Goal: Task Accomplishment & Management: Manage account settings

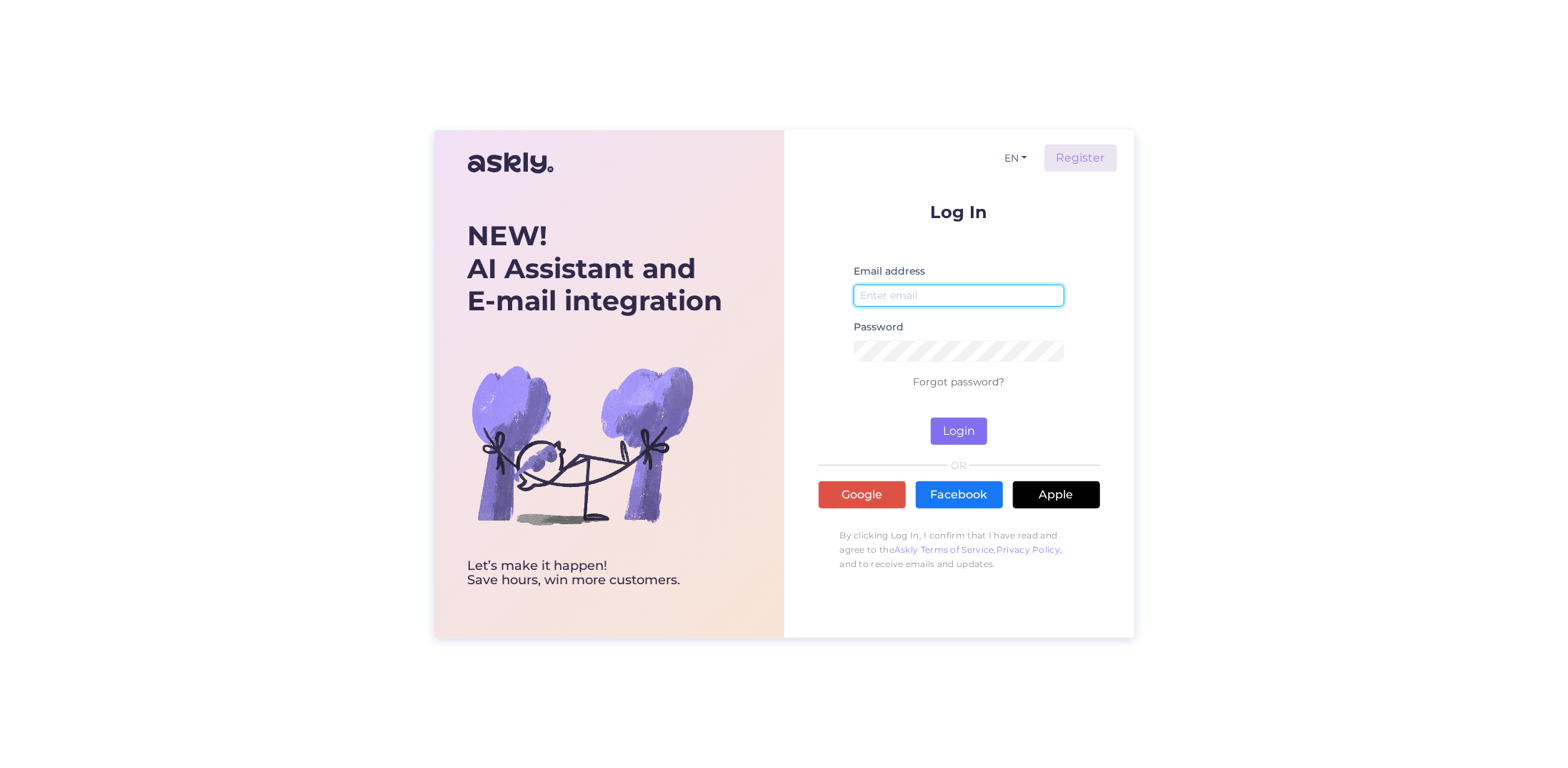
type input "[EMAIL_ADDRESS][DOMAIN_NAME]"
click at [976, 436] on button "Login" at bounding box center [959, 431] width 56 height 27
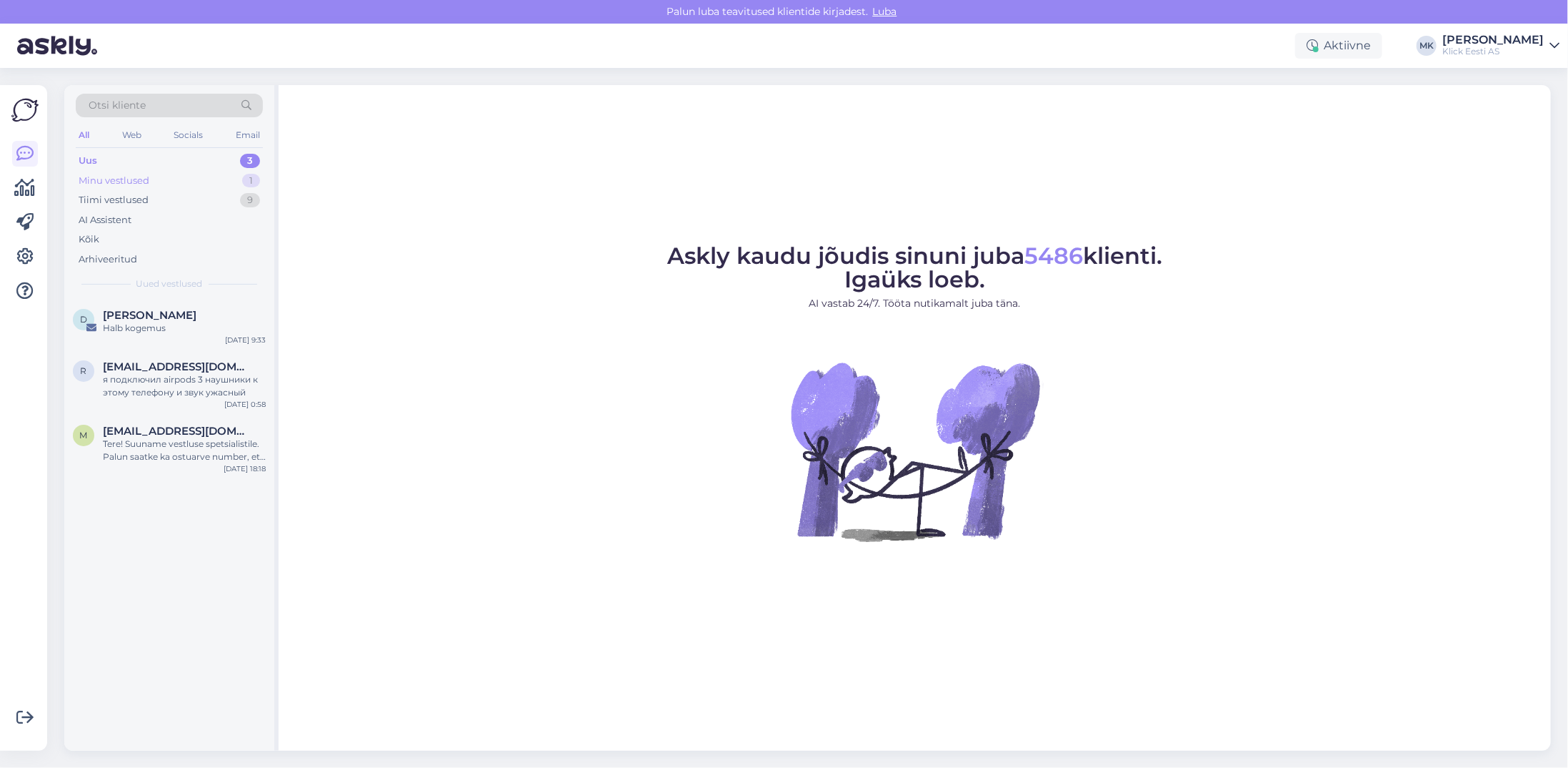
click at [119, 177] on div "Minu vestlused" at bounding box center [114, 181] width 71 height 14
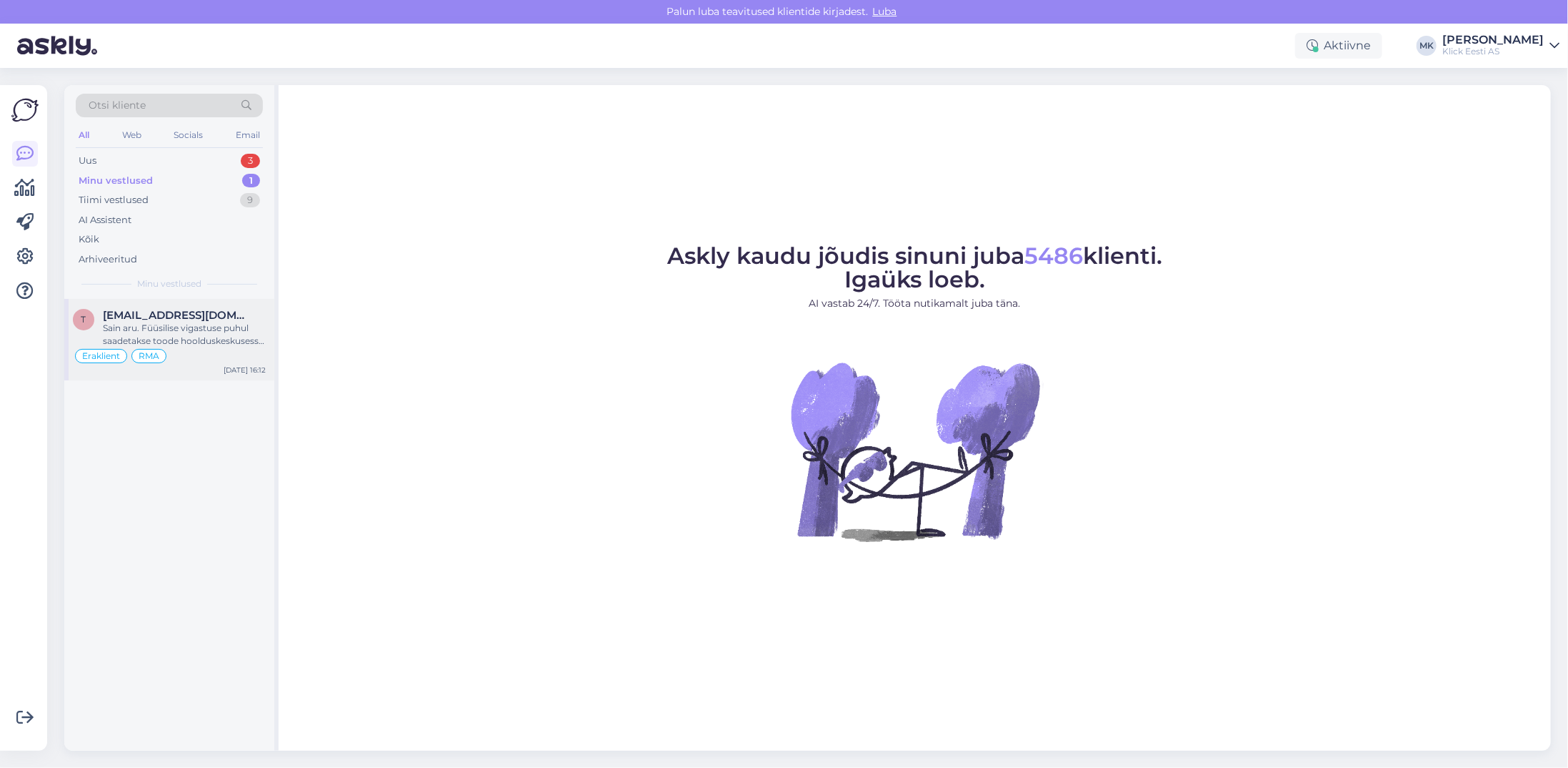
click at [167, 322] on div "Sain aru. Füüsilise vigastuse puhul saadetakse toode hoolduskeskusesse kontroll…" at bounding box center [185, 334] width 163 height 25
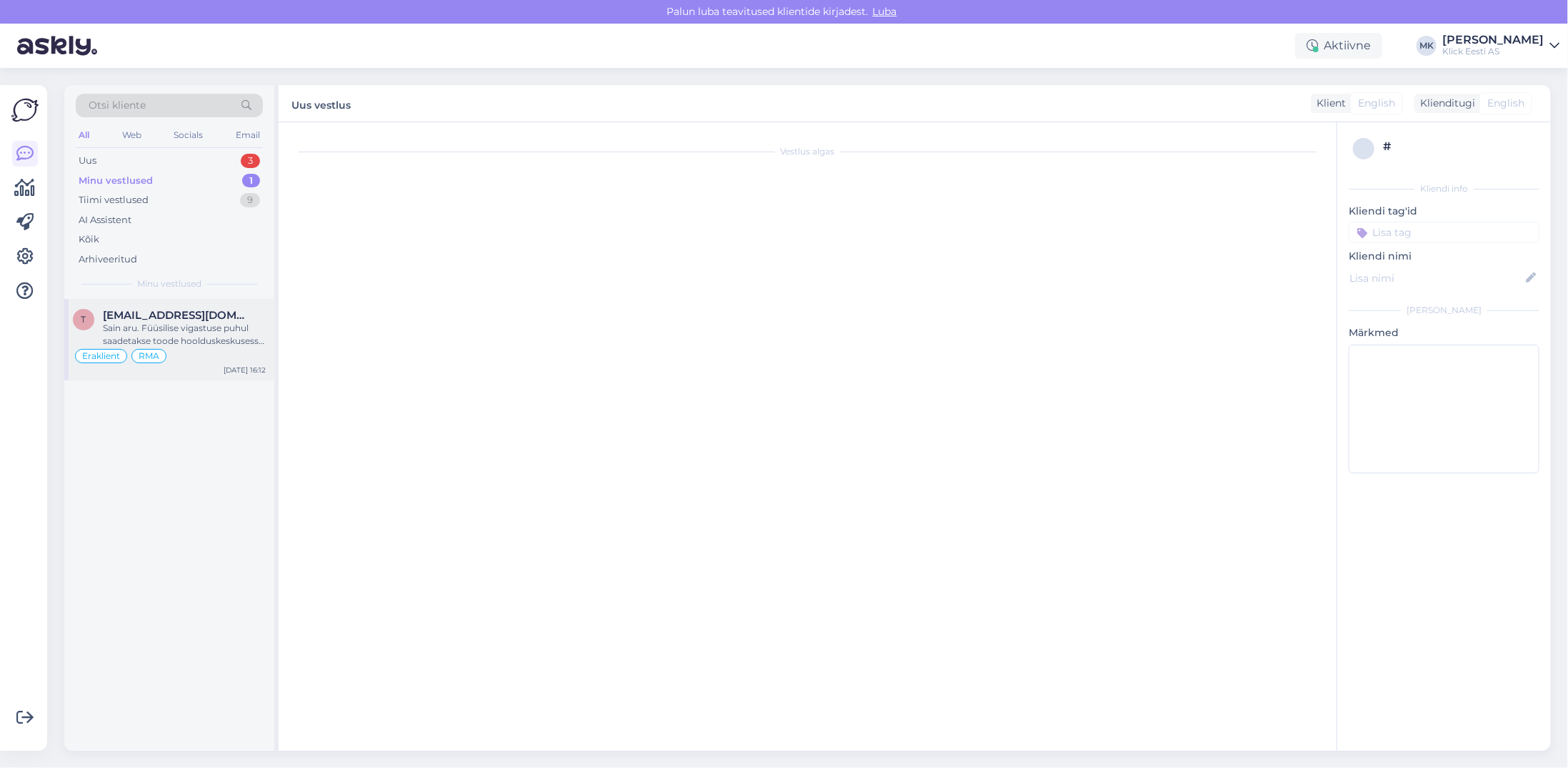
scroll to position [93, 0]
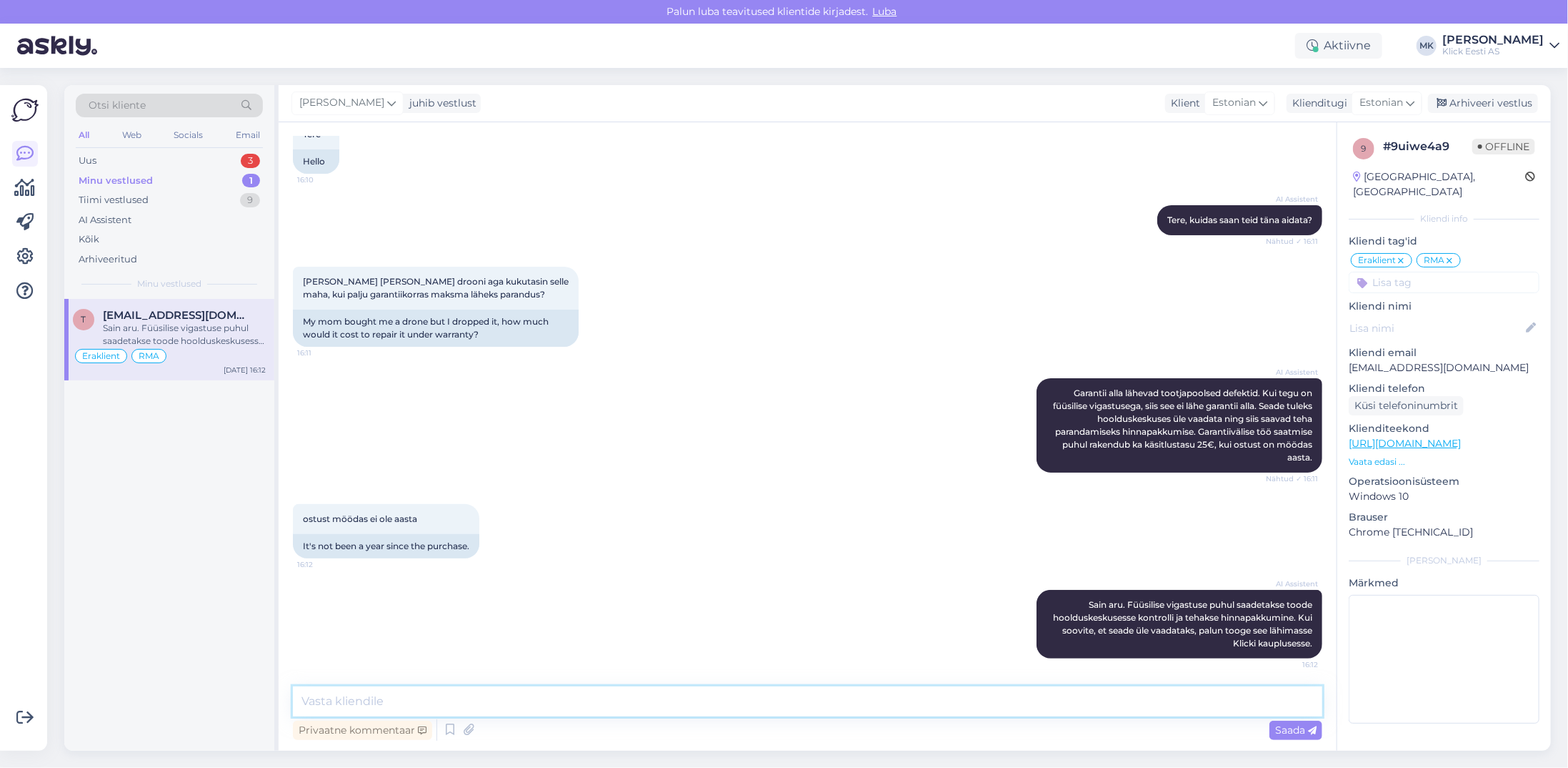
click at [391, 696] on textarea at bounding box center [808, 701] width 1029 height 30
click at [361, 734] on div "Privaatne kommentaar" at bounding box center [363, 730] width 139 height 19
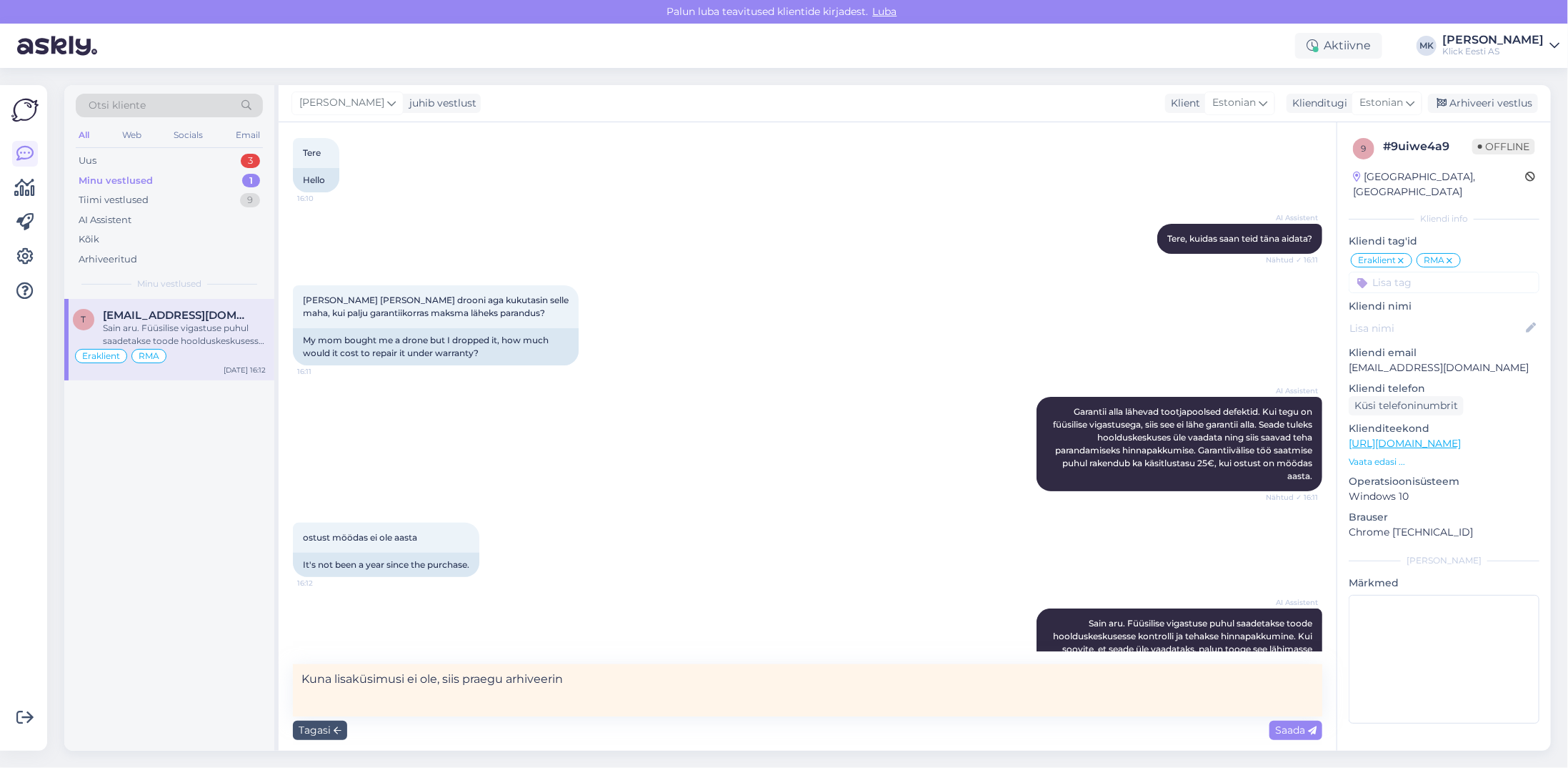
scroll to position [115, 0]
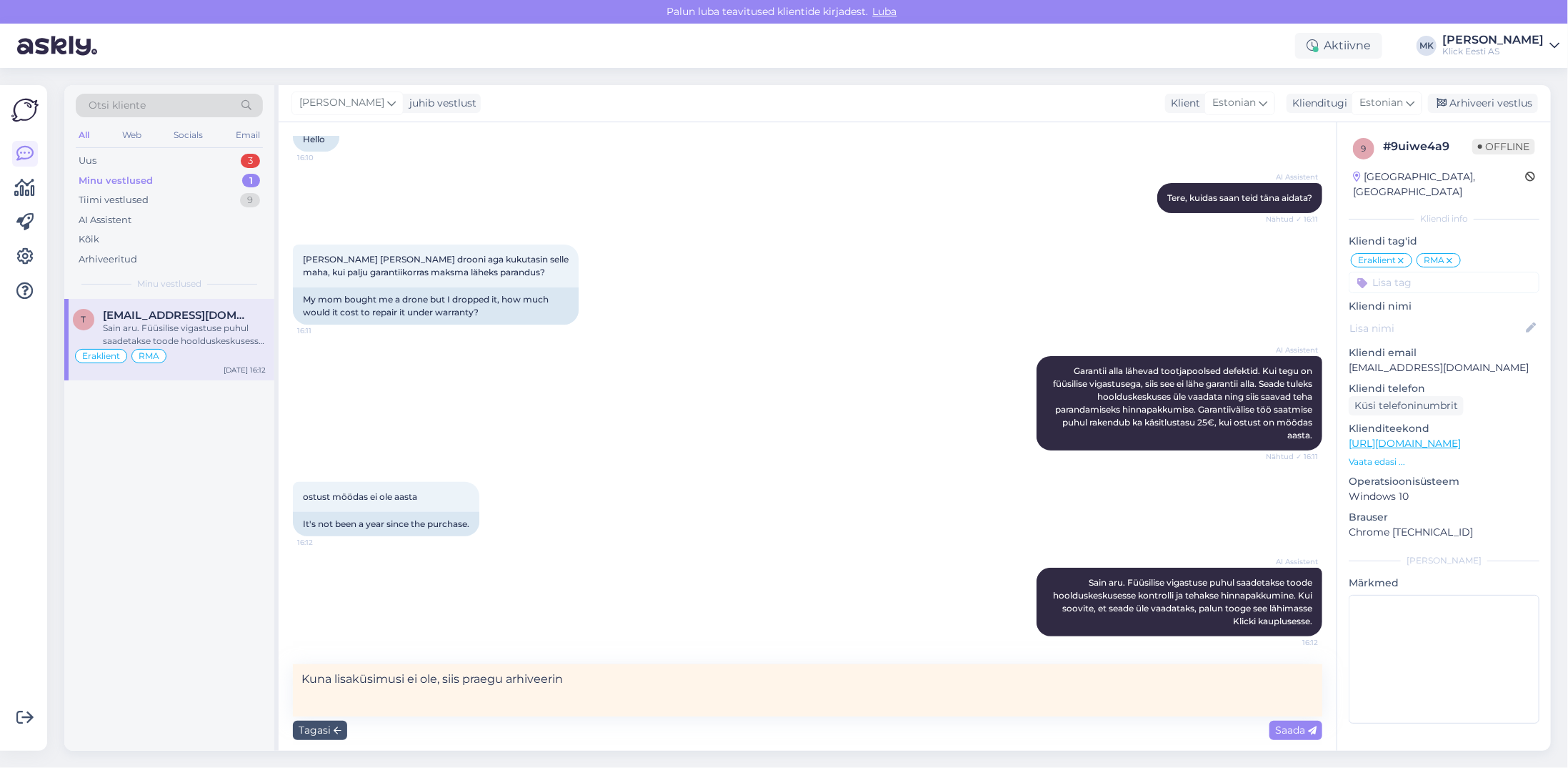
click at [405, 674] on textarea "Kuna lisaküsimusi ei ole, siis praegu arhiveerin" at bounding box center [808, 690] width 1029 height 53
type textarea "Kuna lisaküsimusi kliendil ei ole, siis praegu arhiveerin"
click at [1285, 734] on span "Saada" at bounding box center [1296, 730] width 42 height 13
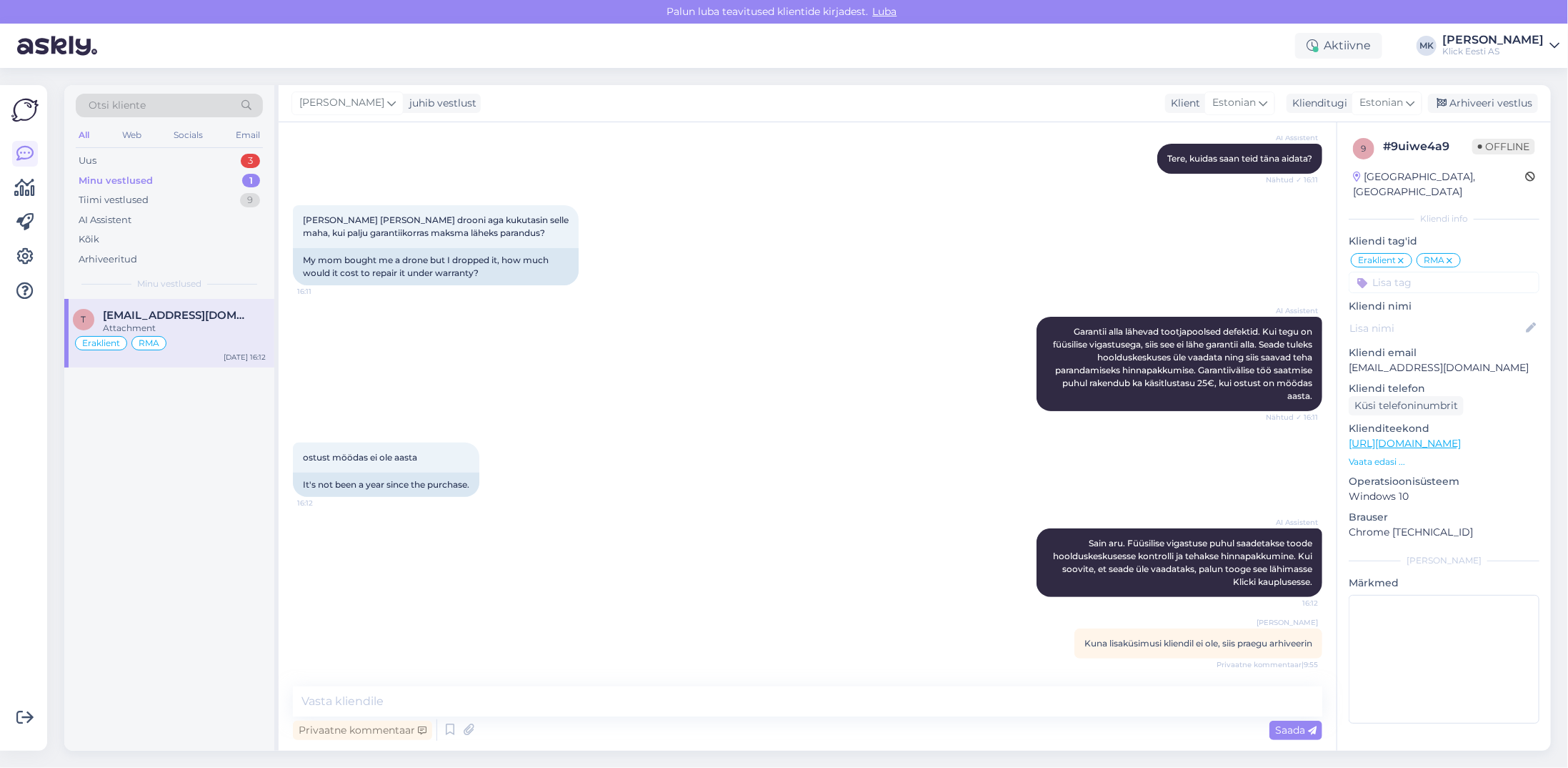
click at [1499, 91] on div "Maili Kongas juhib vestlust Klient Estonian Klienditugi Estonian Arhiveeri vest…" at bounding box center [915, 103] width 1273 height 37
click at [1500, 100] on div "Arhiveeri vestlus" at bounding box center [1484, 102] width 110 height 19
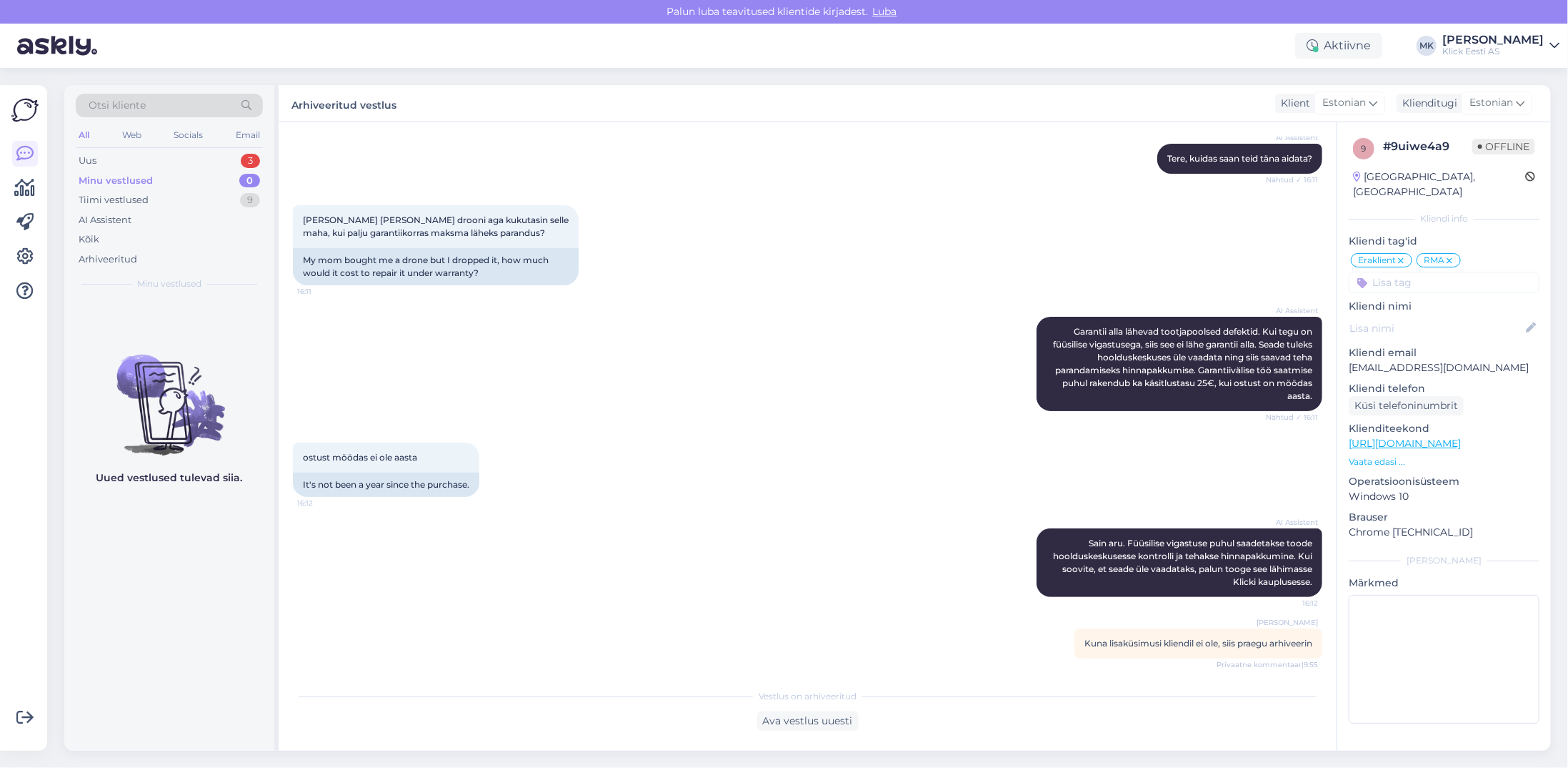
click at [120, 178] on div "Minu vestlused" at bounding box center [116, 181] width 74 height 14
click at [1498, 41] on div "[PERSON_NAME]" at bounding box center [1493, 40] width 101 height 12
click at [1446, 149] on div "Logi välja" at bounding box center [1432, 146] width 254 height 25
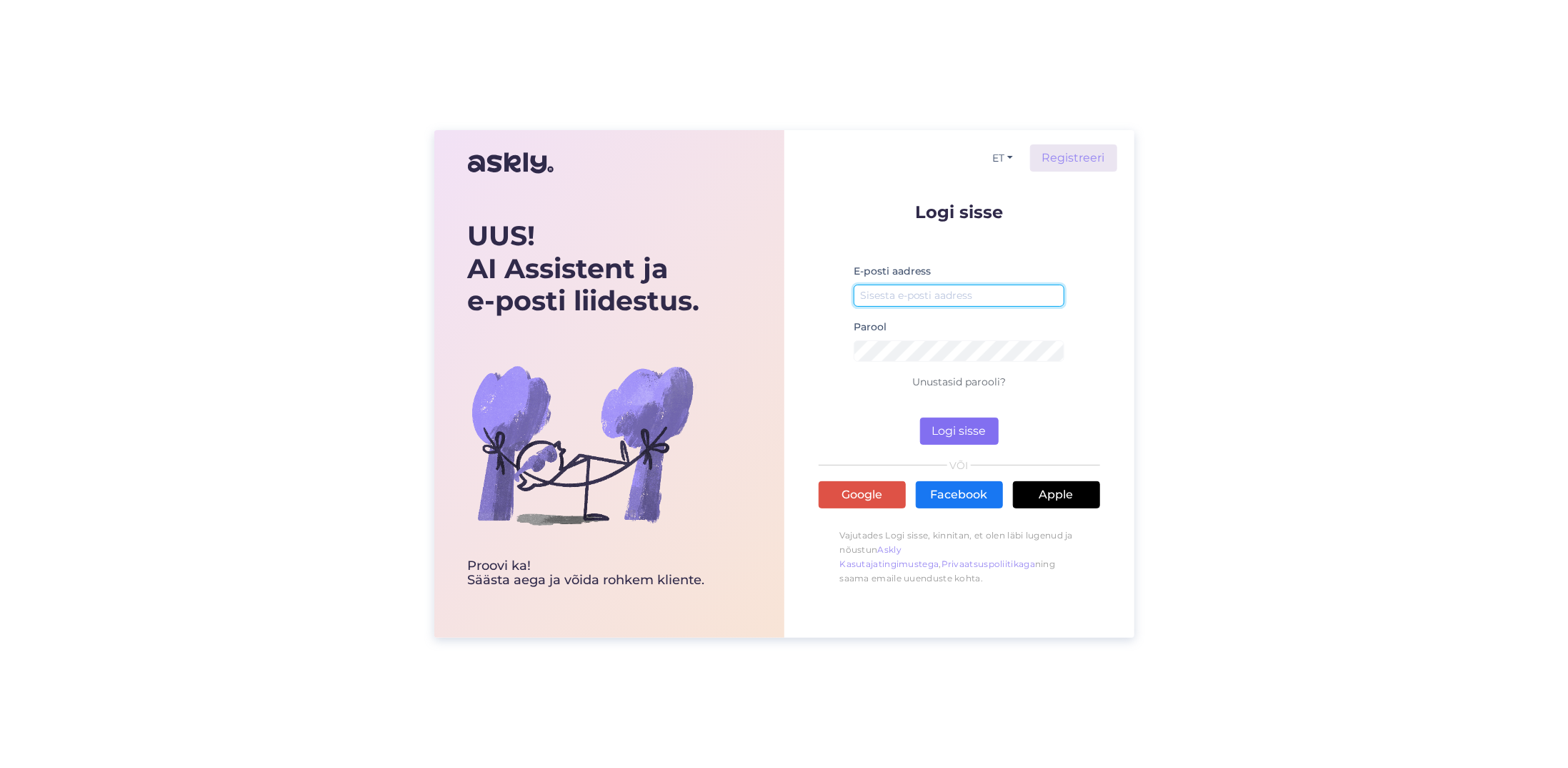
type input "[EMAIL_ADDRESS][DOMAIN_NAME]"
click at [980, 429] on button "Logi sisse" at bounding box center [960, 431] width 79 height 27
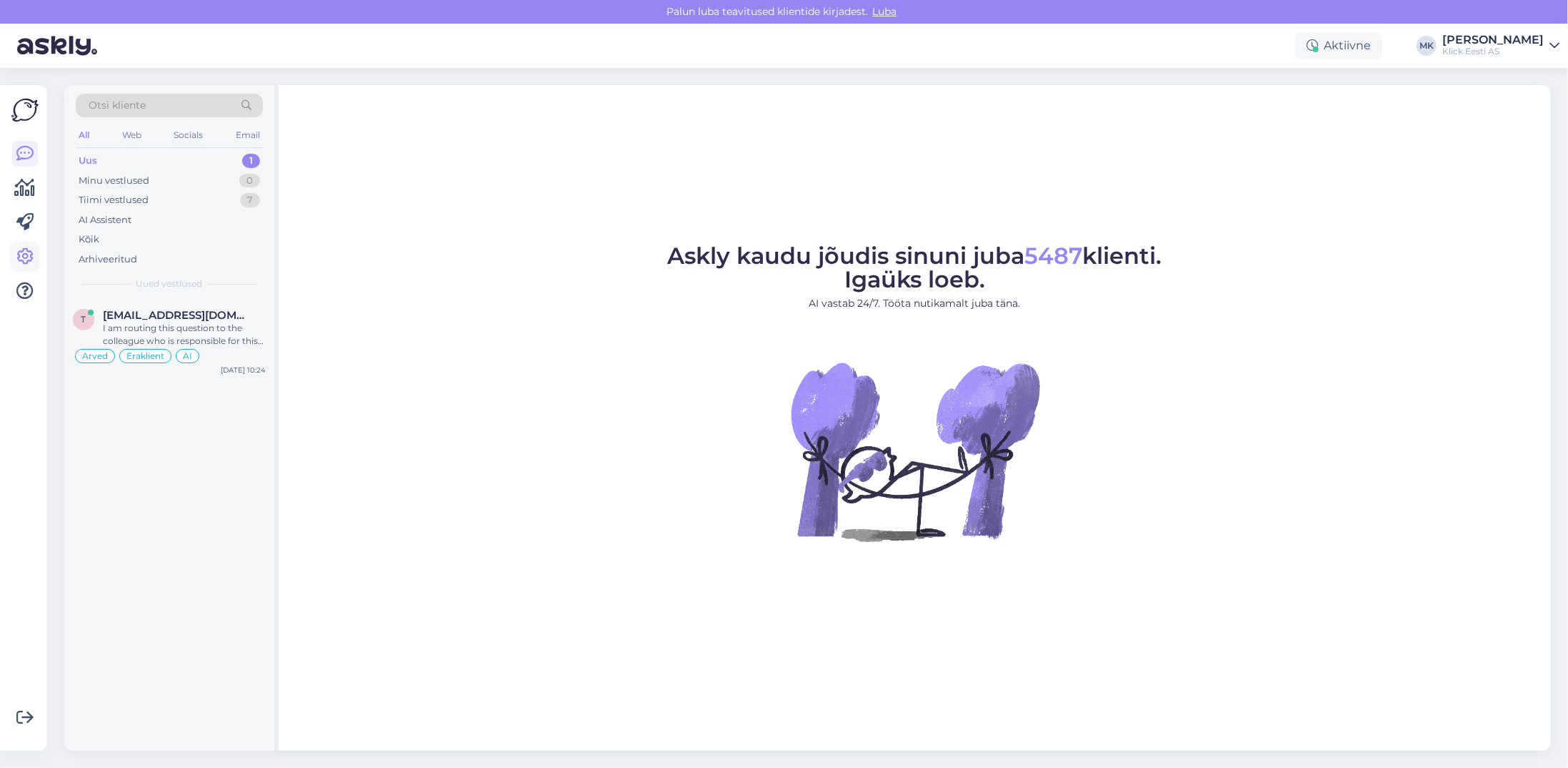
click at [23, 254] on icon at bounding box center [24, 256] width 17 height 17
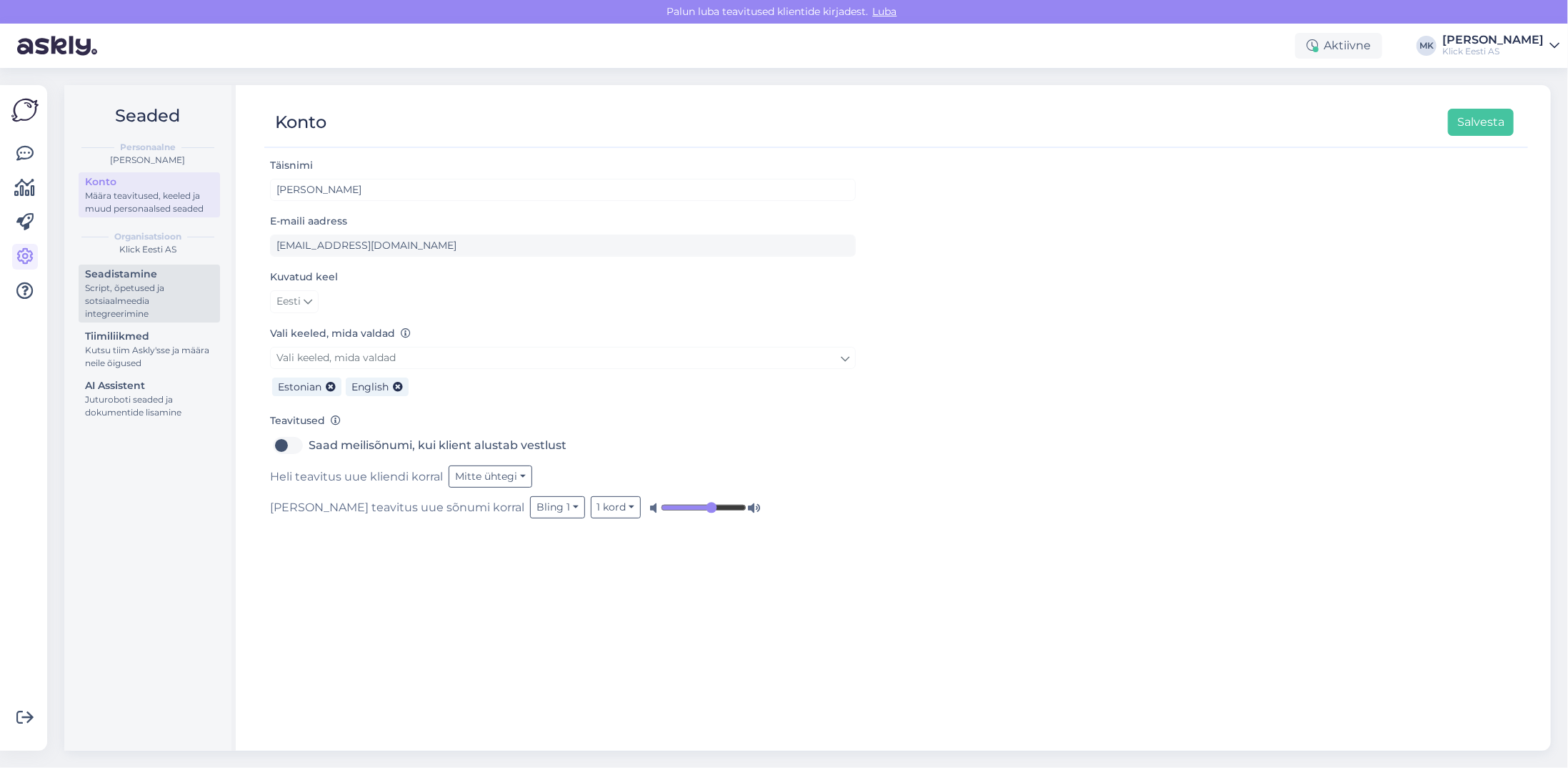
click at [185, 290] on div "Script, õpetused ja sotsiaalmeedia integreerimine" at bounding box center [149, 301] width 129 height 39
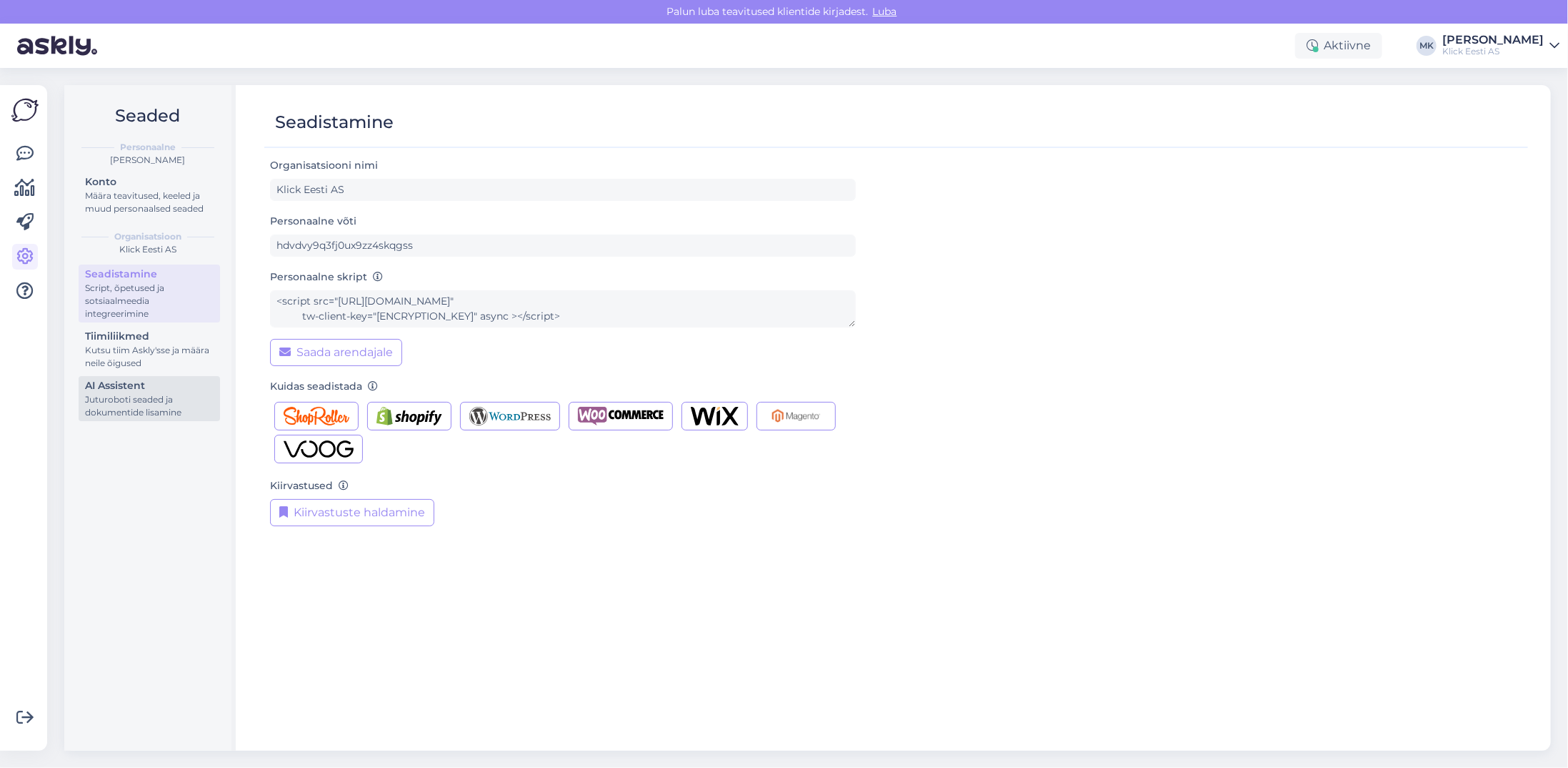
click at [161, 392] on div "AI Assistent" at bounding box center [149, 386] width 129 height 15
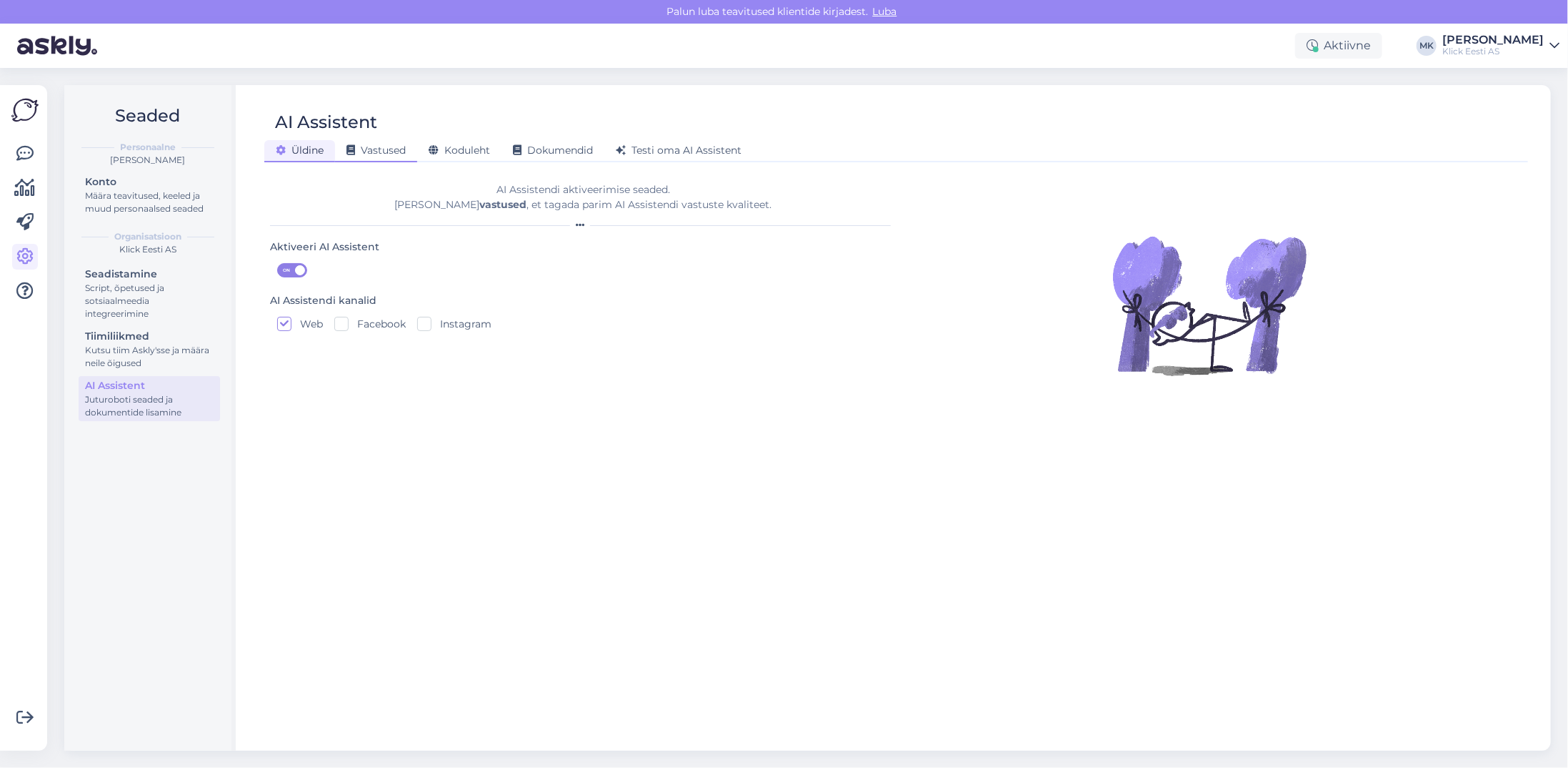
click at [380, 143] on div "Vastused" at bounding box center [376, 151] width 82 height 22
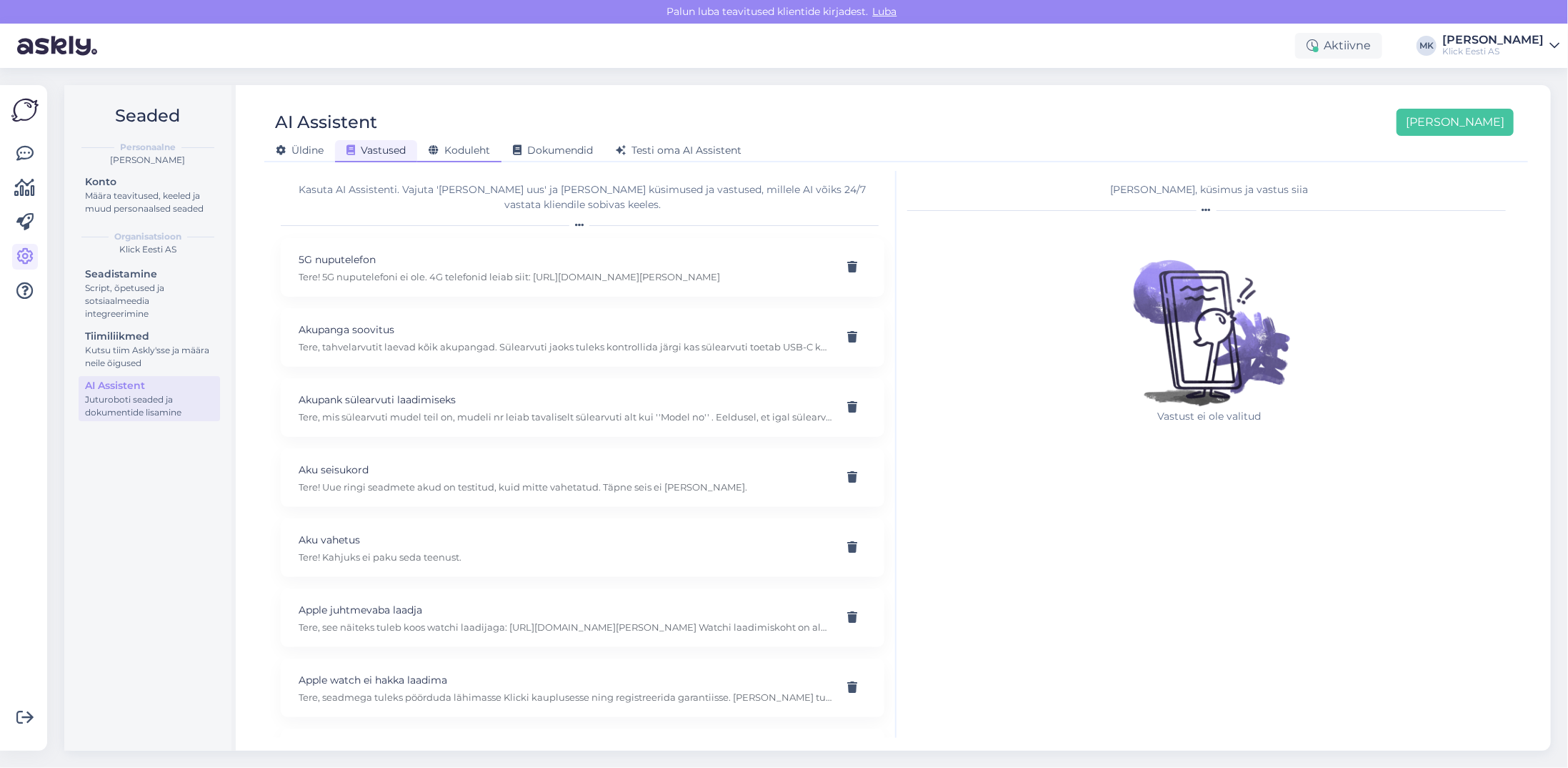
click at [463, 148] on span "Koduleht" at bounding box center [460, 150] width 62 height 13
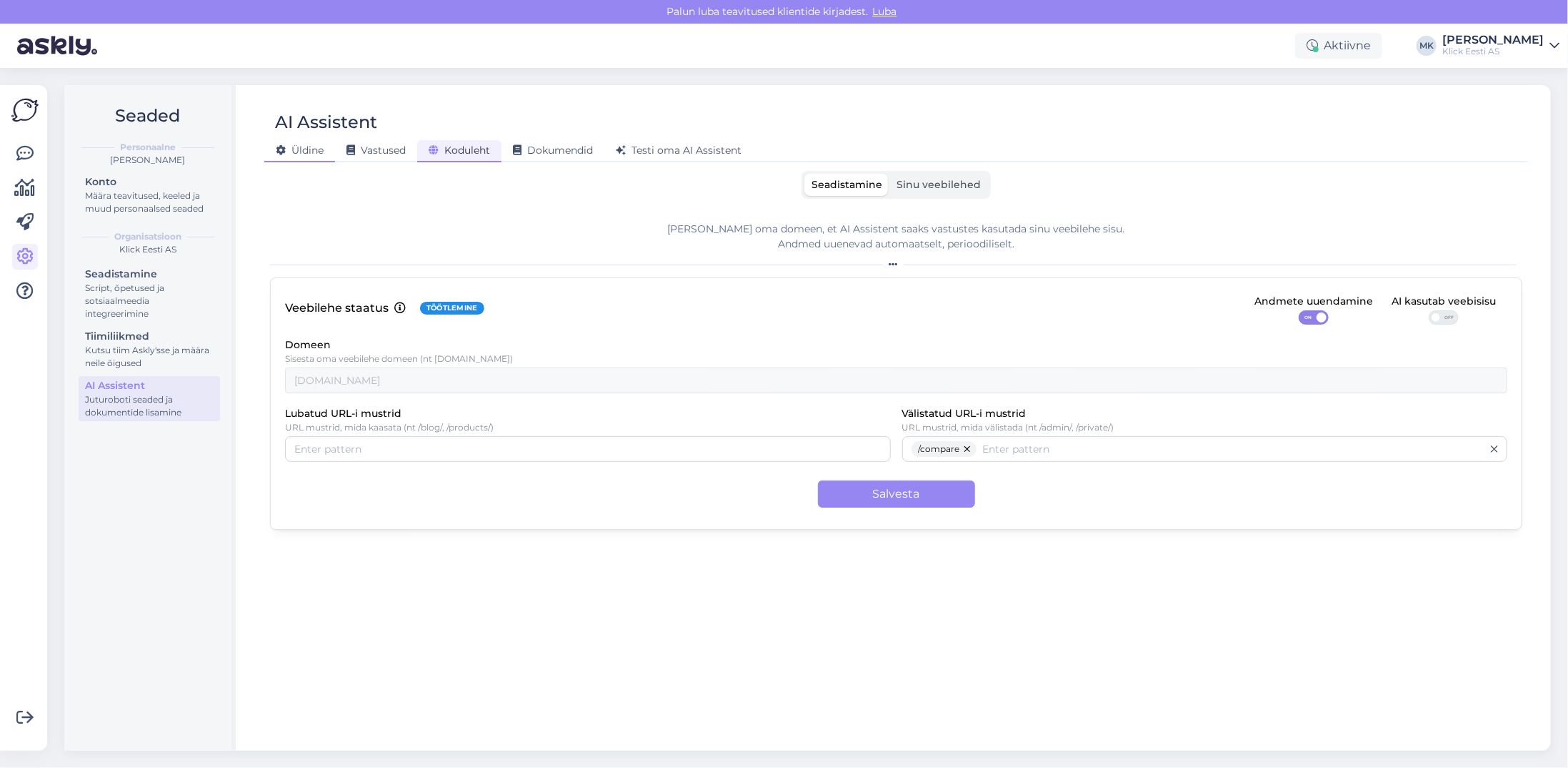
click at [315, 157] on div "Üldine" at bounding box center [300, 151] width 71 height 22
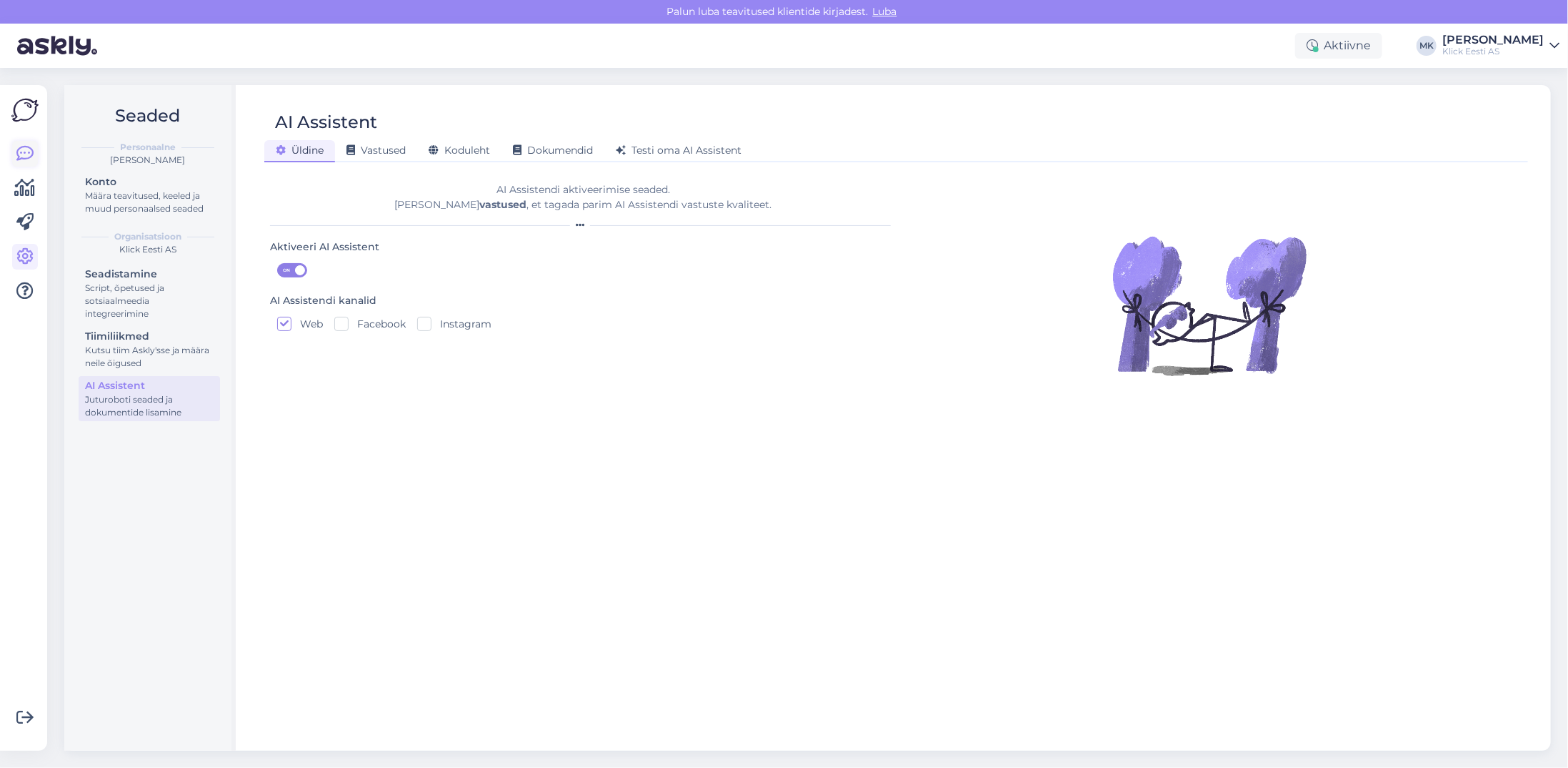
click at [21, 164] on link at bounding box center [24, 153] width 25 height 25
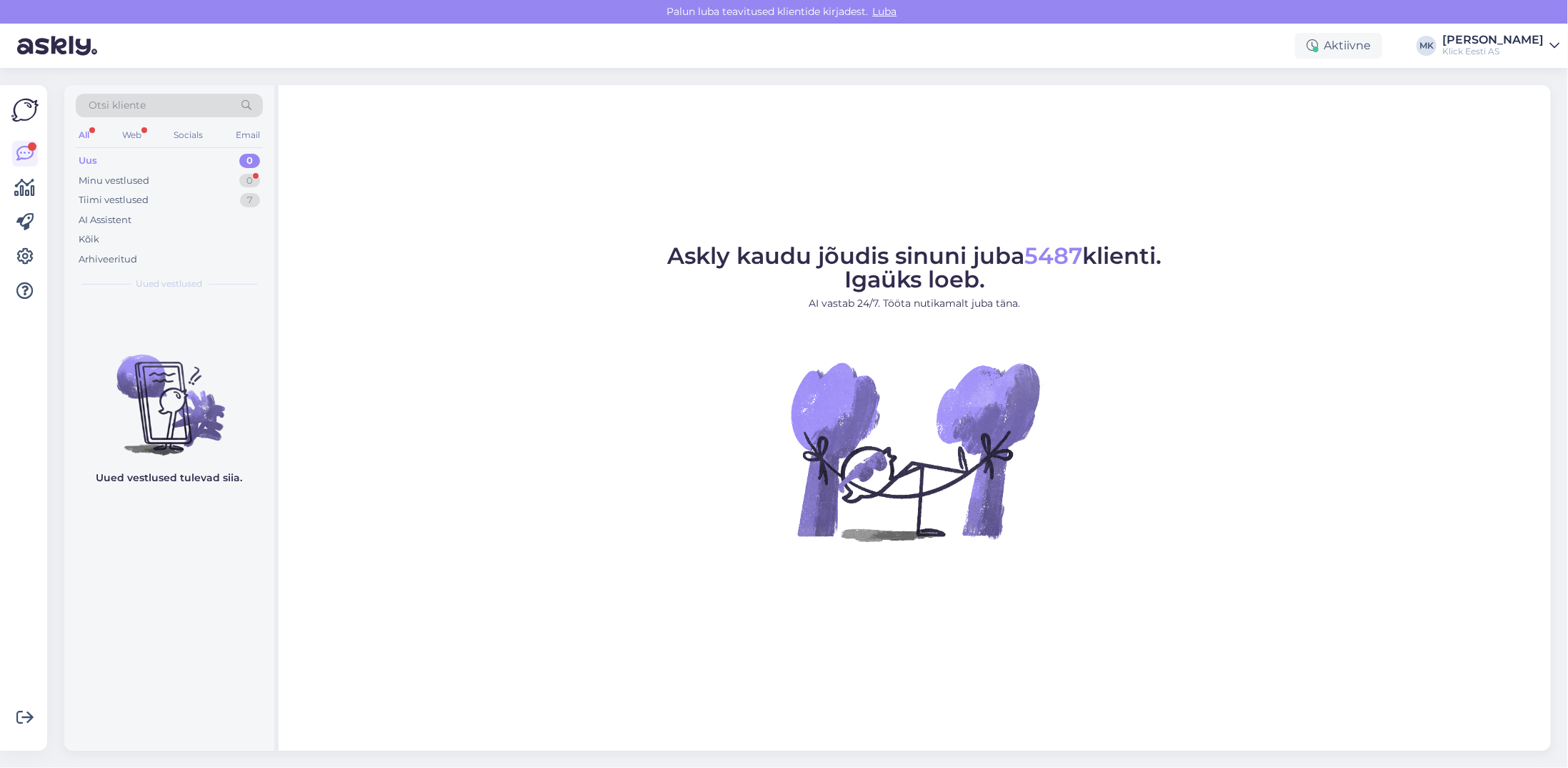
click at [1481, 41] on div "[PERSON_NAME]" at bounding box center [1493, 40] width 101 height 12
click at [1443, 152] on div "Logi välja" at bounding box center [1432, 146] width 254 height 25
